Goal: Transaction & Acquisition: Purchase product/service

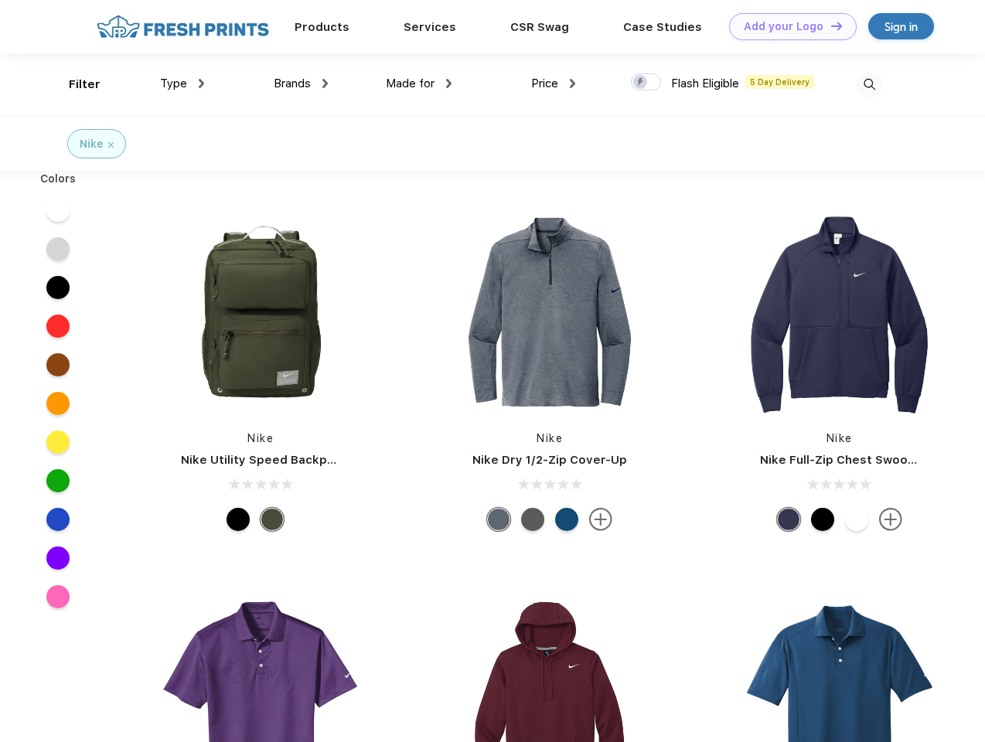
scroll to position [1, 0]
click at [787, 26] on link "Add your Logo Design Tool" at bounding box center [793, 26] width 128 height 27
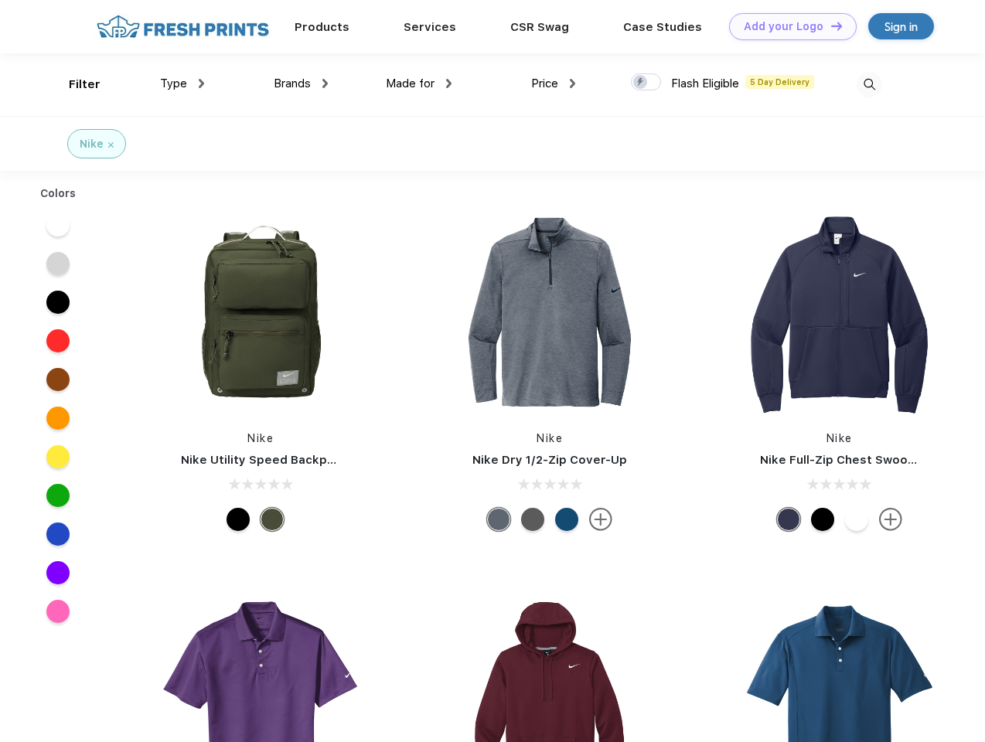
click at [0, 0] on div "Design Tool" at bounding box center [0, 0] width 0 height 0
click at [829, 26] on link "Add your Logo Design Tool" at bounding box center [793, 26] width 128 height 27
click at [74, 84] on div "Filter" at bounding box center [85, 85] width 32 height 18
click at [182, 83] on span "Type" at bounding box center [173, 84] width 27 height 14
click at [301, 83] on span "Brands" at bounding box center [292, 84] width 37 height 14
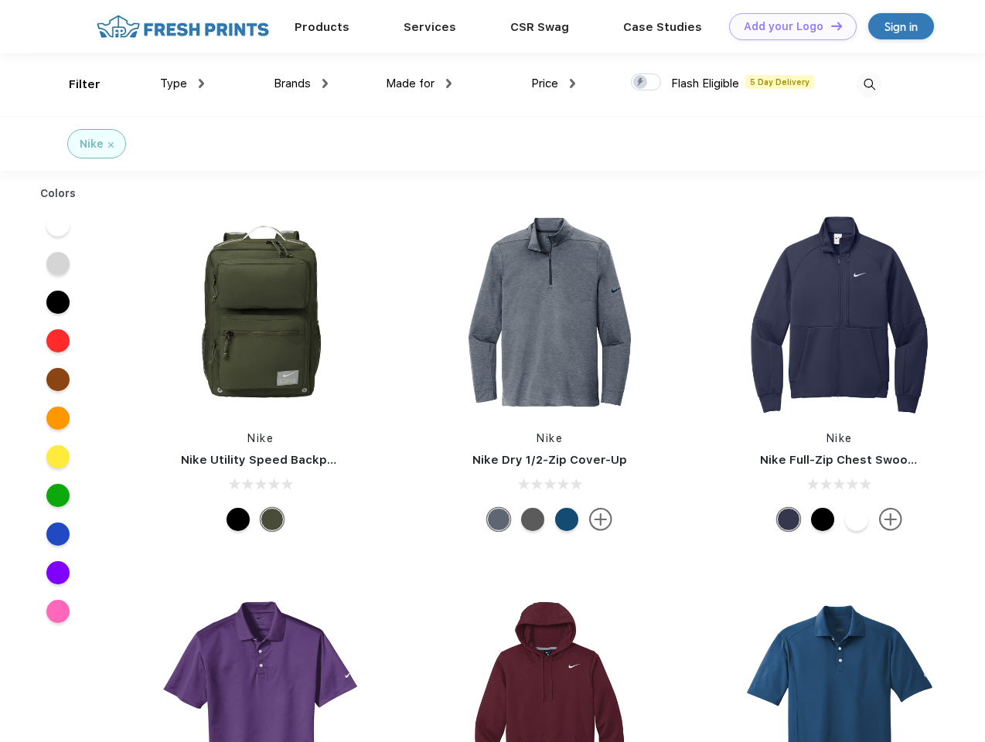
click at [419, 83] on span "Made for" at bounding box center [410, 84] width 49 height 14
click at [553, 83] on span "Price" at bounding box center [544, 84] width 27 height 14
click at [646, 83] on div at bounding box center [646, 81] width 30 height 17
click at [641, 83] on input "checkbox" at bounding box center [636, 78] width 10 height 10
click at [869, 84] on img at bounding box center [869, 85] width 26 height 26
